Goal: Task Accomplishment & Management: Use online tool/utility

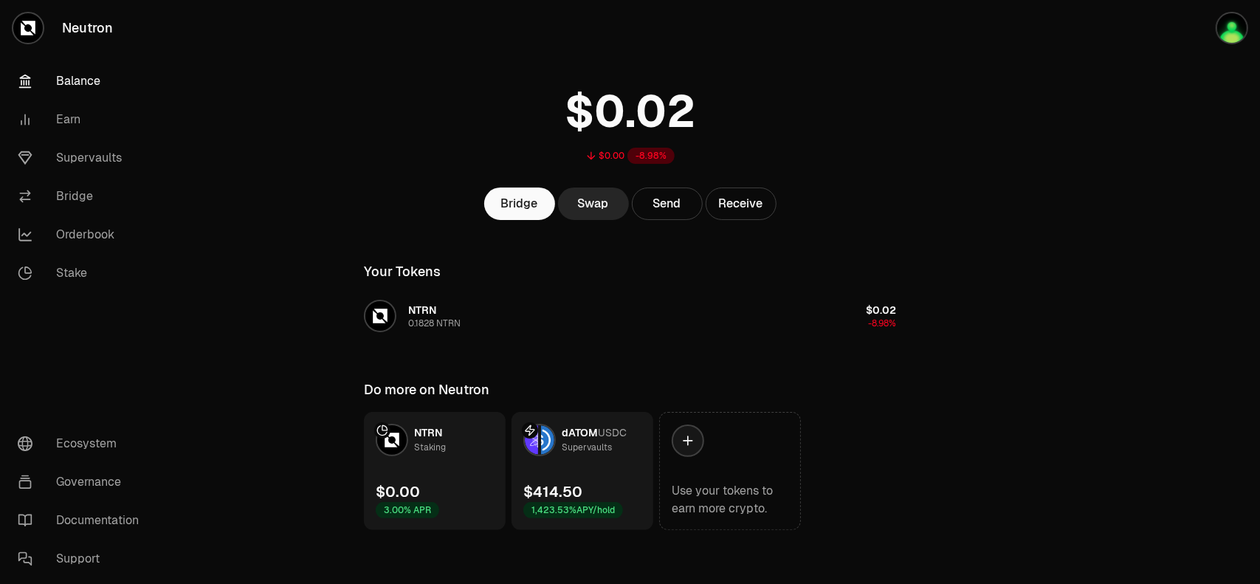
scroll to position [35, 0]
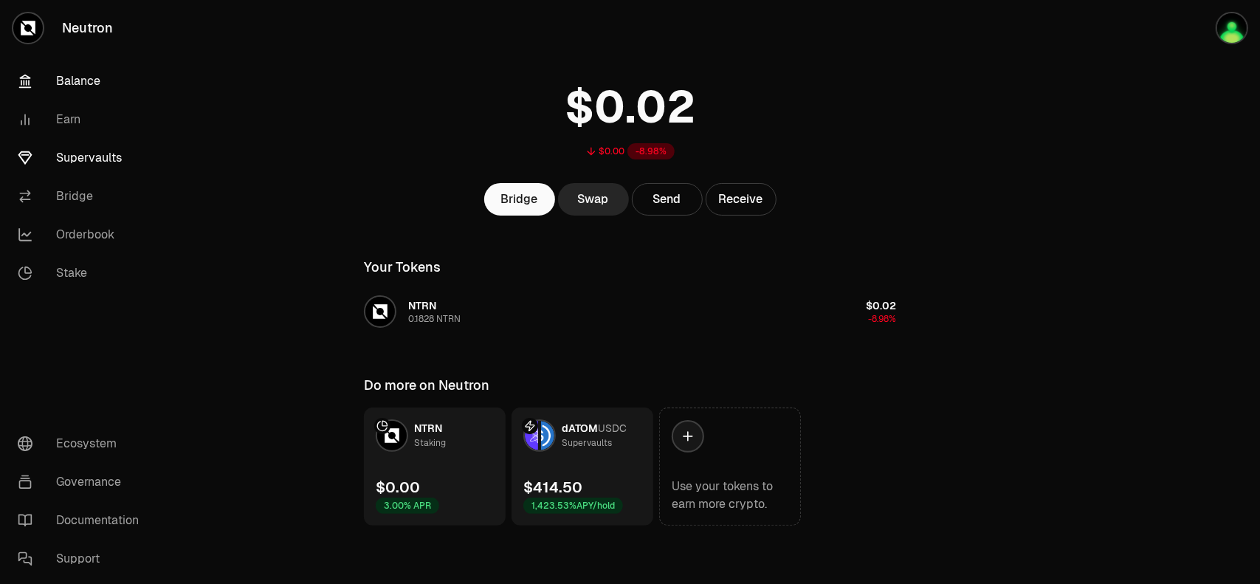
click at [94, 162] on link "Supervaults" at bounding box center [83, 158] width 154 height 38
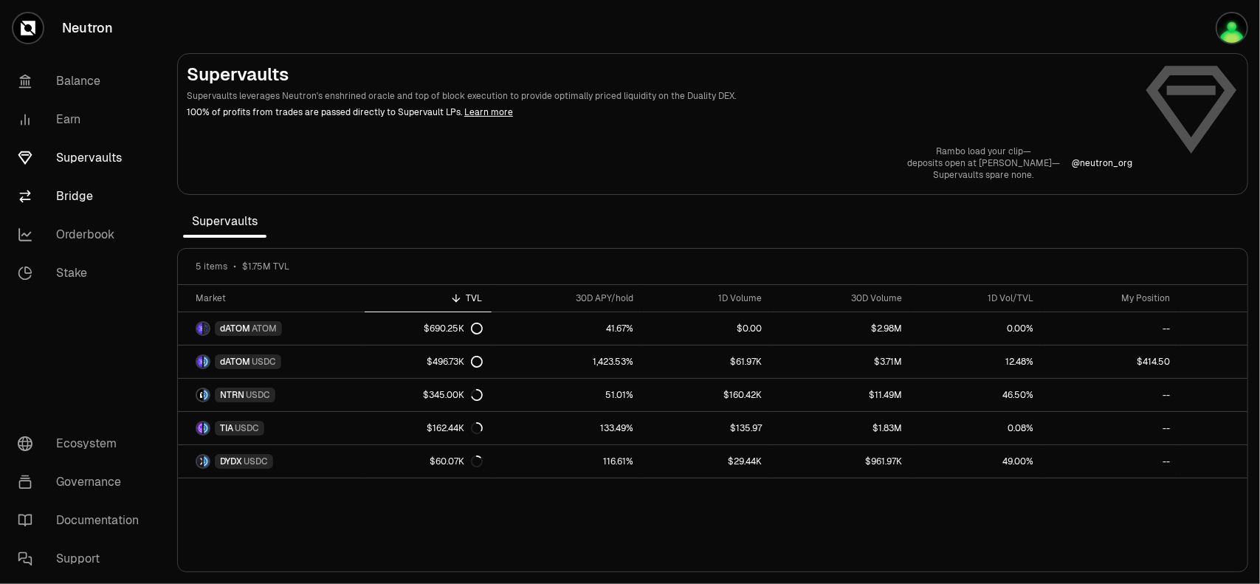
click at [69, 200] on link "Bridge" at bounding box center [83, 196] width 154 height 38
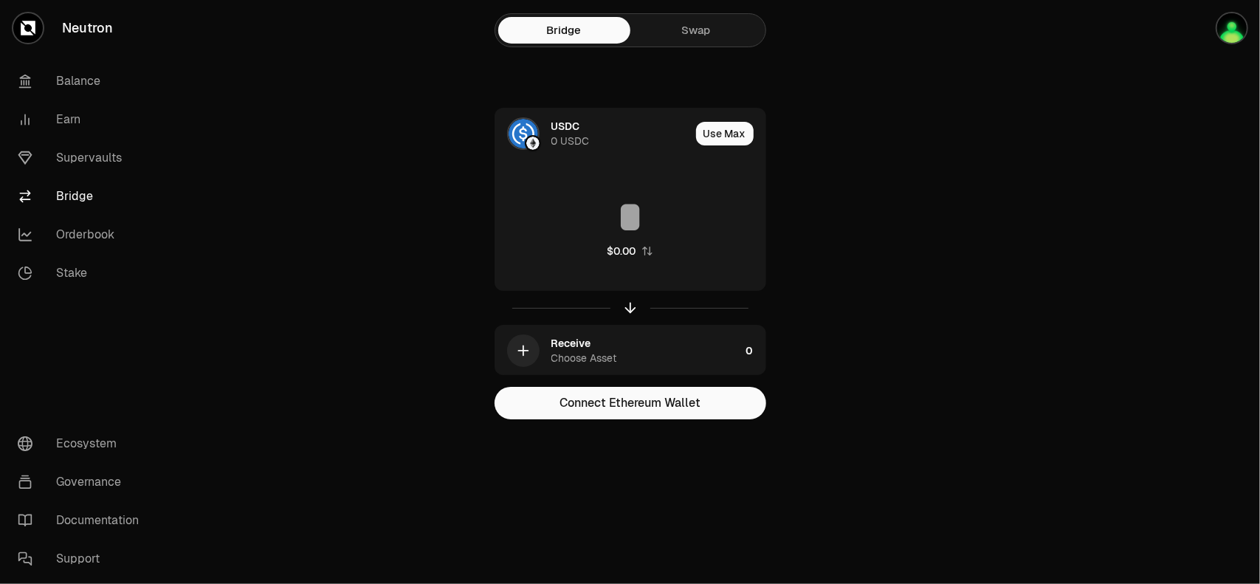
click at [692, 30] on link "Swap" at bounding box center [696, 30] width 132 height 27
